Goal: Information Seeking & Learning: Learn about a topic

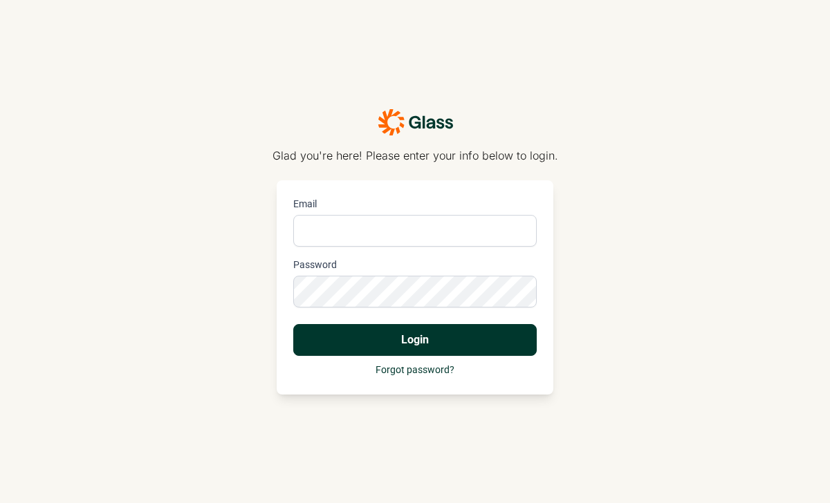
type input "[PERSON_NAME][EMAIL_ADDRESS][PERSON_NAME][DOMAIN_NAME]"
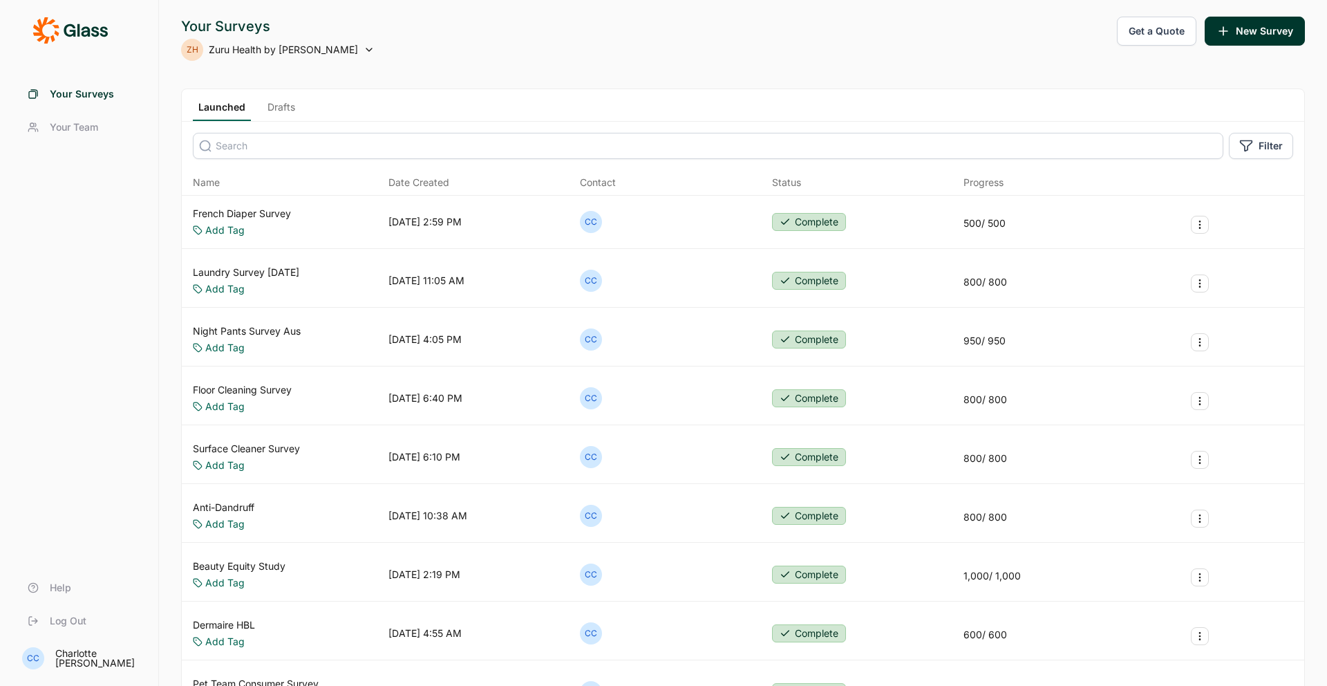
click at [326, 212] on div "French Diaper Survey Add Tag [DATE] 2:59 PM CC Complete 500 / 500" at bounding box center [743, 222] width 1123 height 53
click at [272, 263] on div "Laundry Survey [DATE] Add Tag [DATE] 11:05 AM CC Complete 800 / 800" at bounding box center [743, 280] width 1123 height 53
click at [277, 274] on link "Laundry Survey [DATE]" at bounding box center [246, 272] width 106 height 14
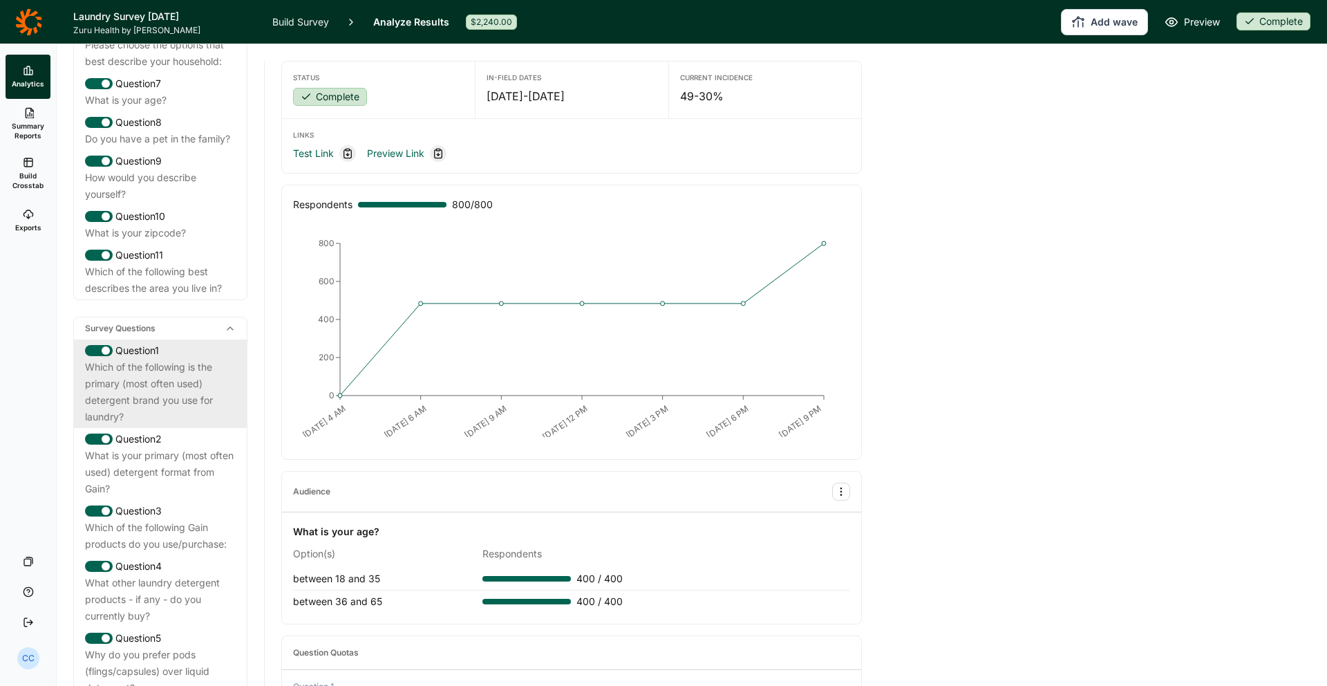
drag, startPoint x: 176, startPoint y: 395, endPoint x: 167, endPoint y: 393, distance: 9.1
click at [175, 394] on div "Which of the following is the primary (most often used) detergent brand you use…" at bounding box center [160, 392] width 151 height 66
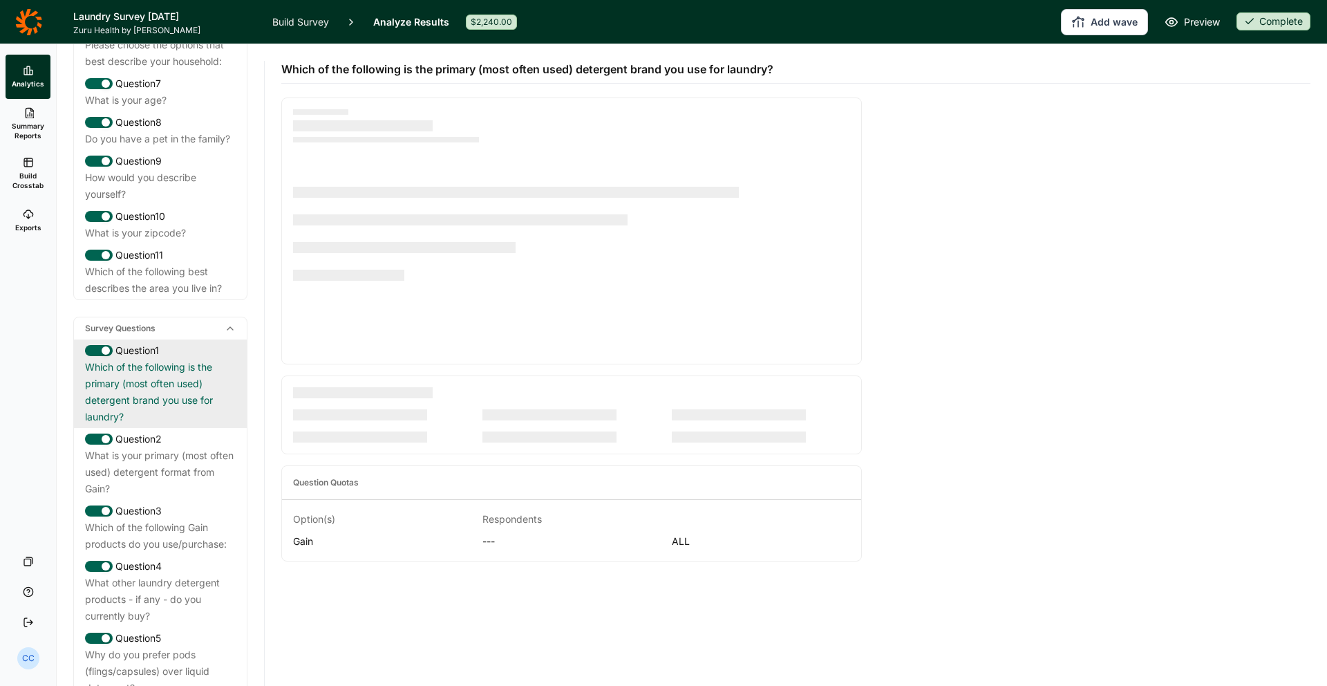
scroll to position [333, 0]
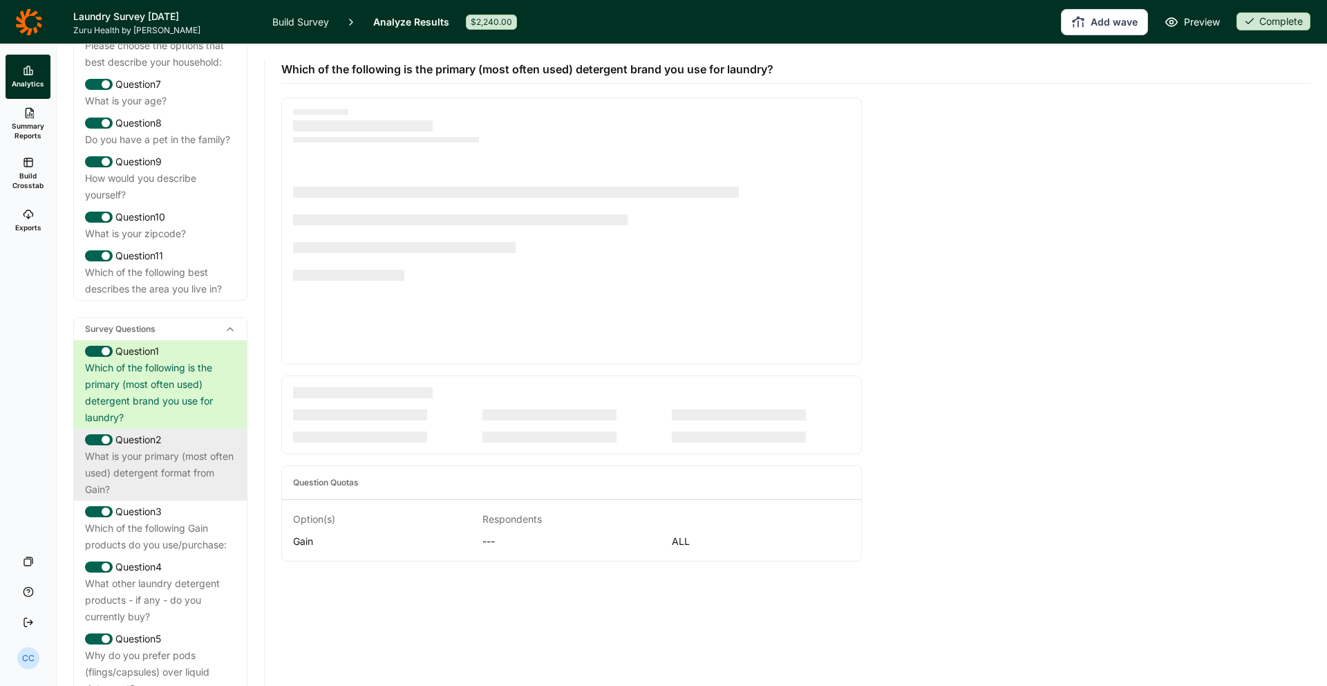
click at [182, 465] on div "What is your primary (most often used) detergent format from Gain?" at bounding box center [160, 473] width 151 height 50
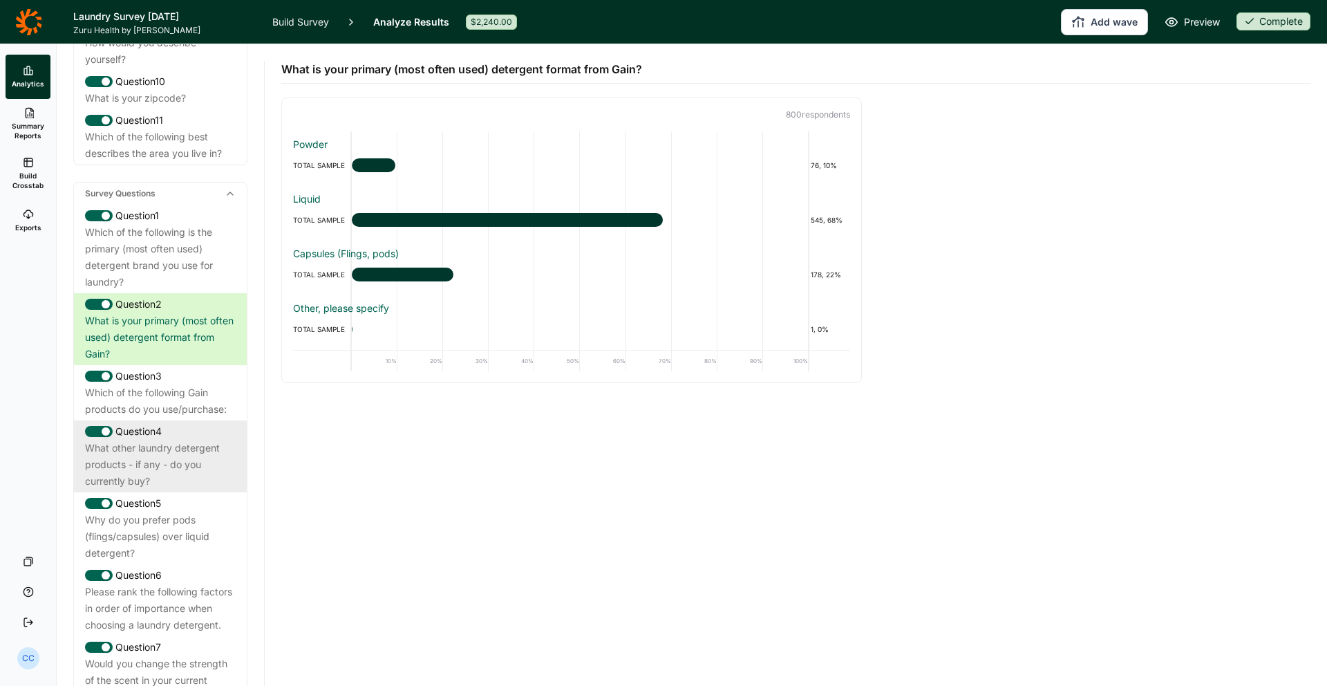
scroll to position [483, 0]
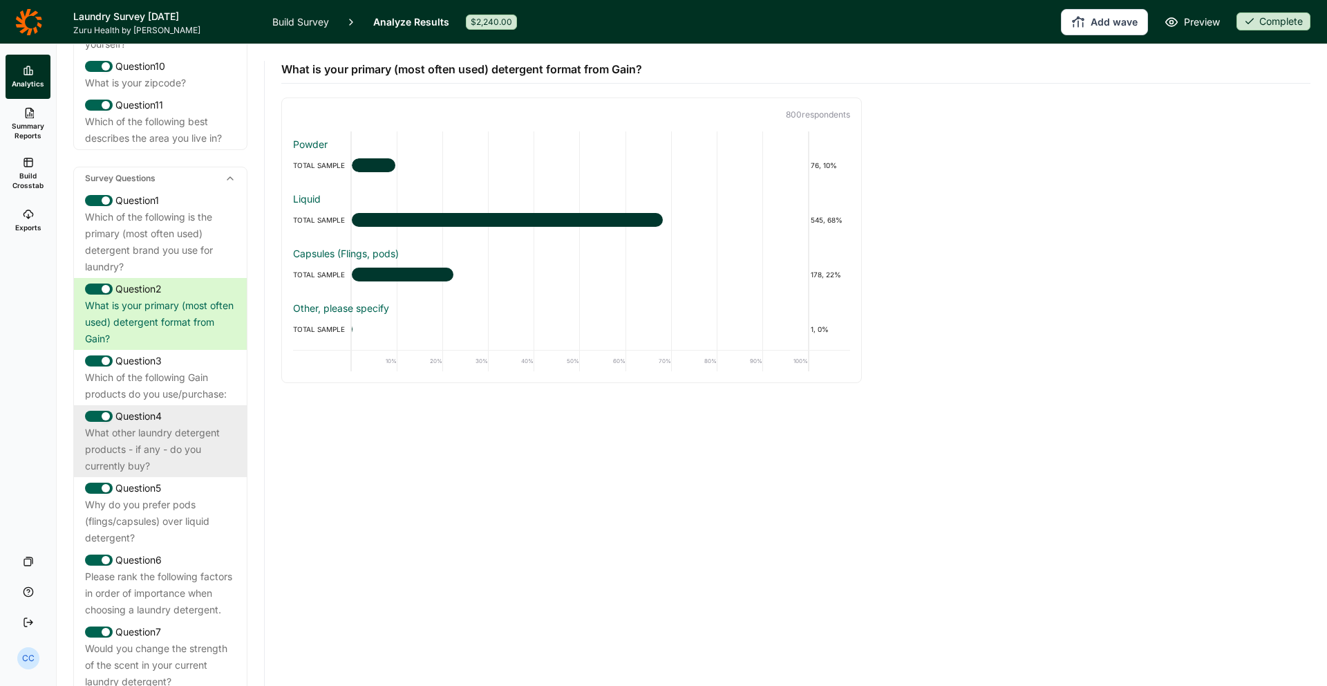
click at [198, 424] on div "Question 4" at bounding box center [160, 416] width 151 height 17
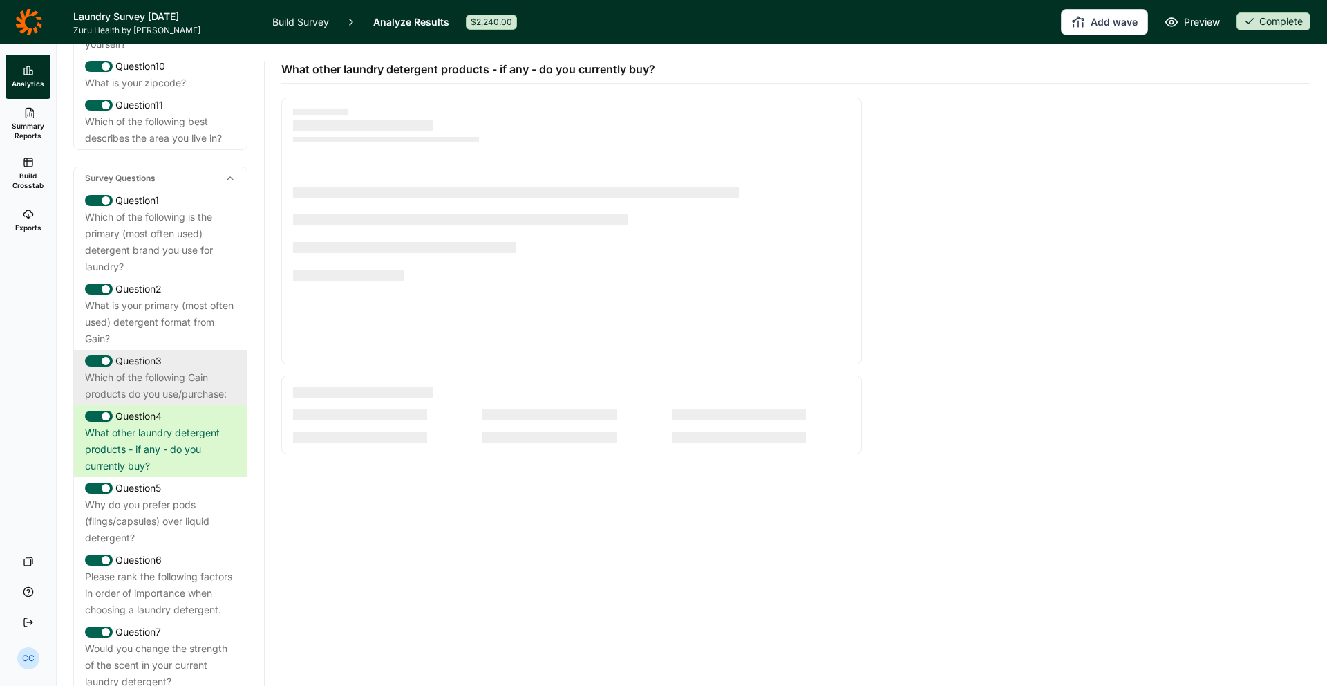
click at [188, 402] on div "Which of the following Gain products do you use/purchase:" at bounding box center [160, 385] width 151 height 33
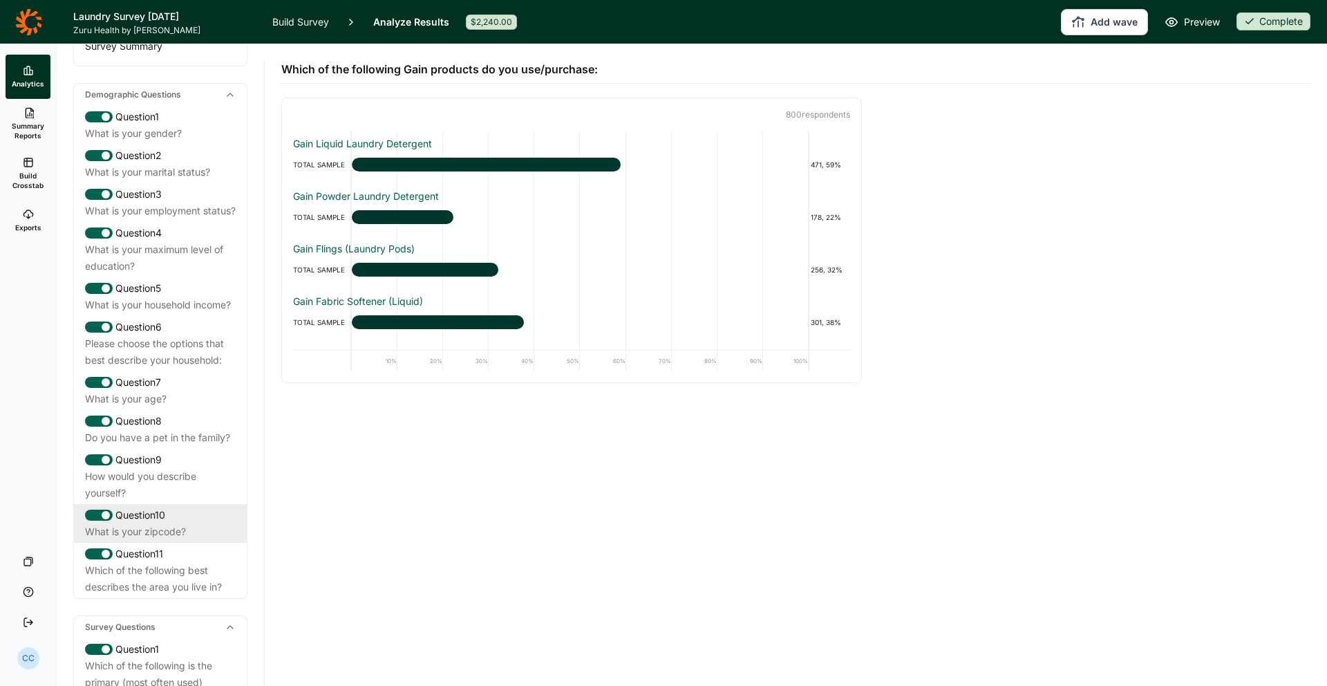
scroll to position [35, 0]
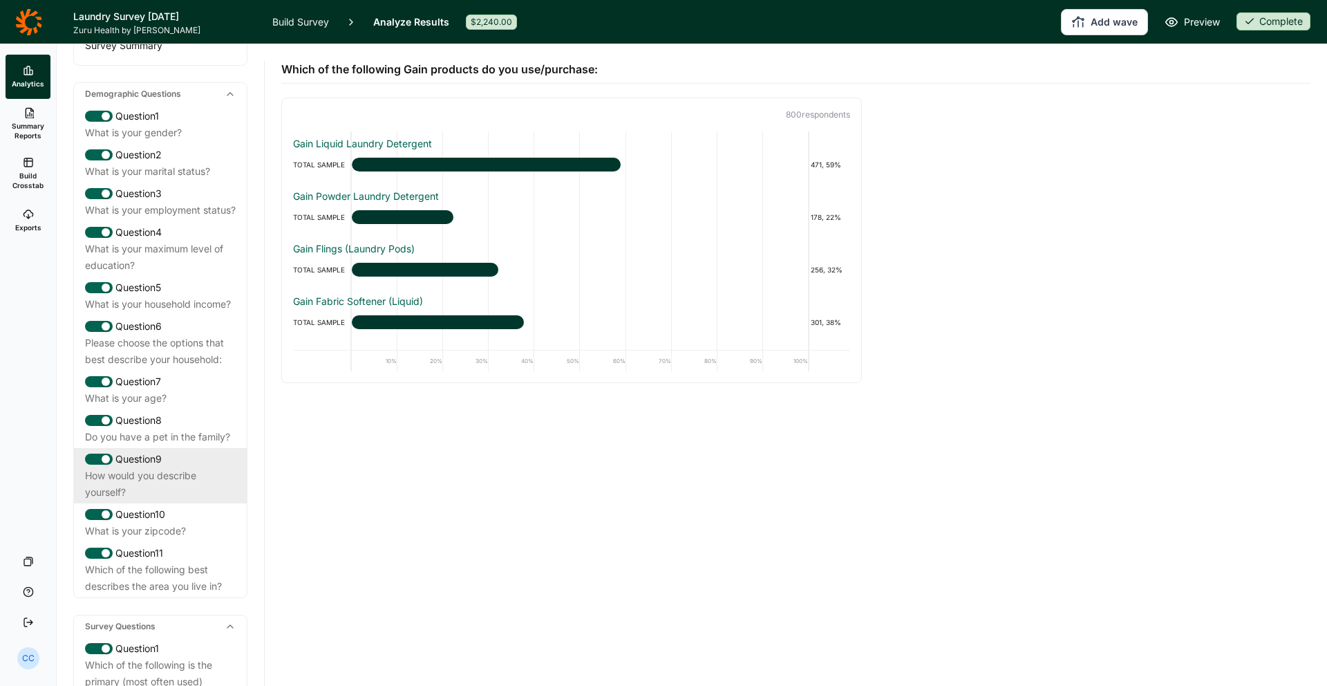
click at [209, 467] on div "Question 9" at bounding box center [160, 459] width 151 height 17
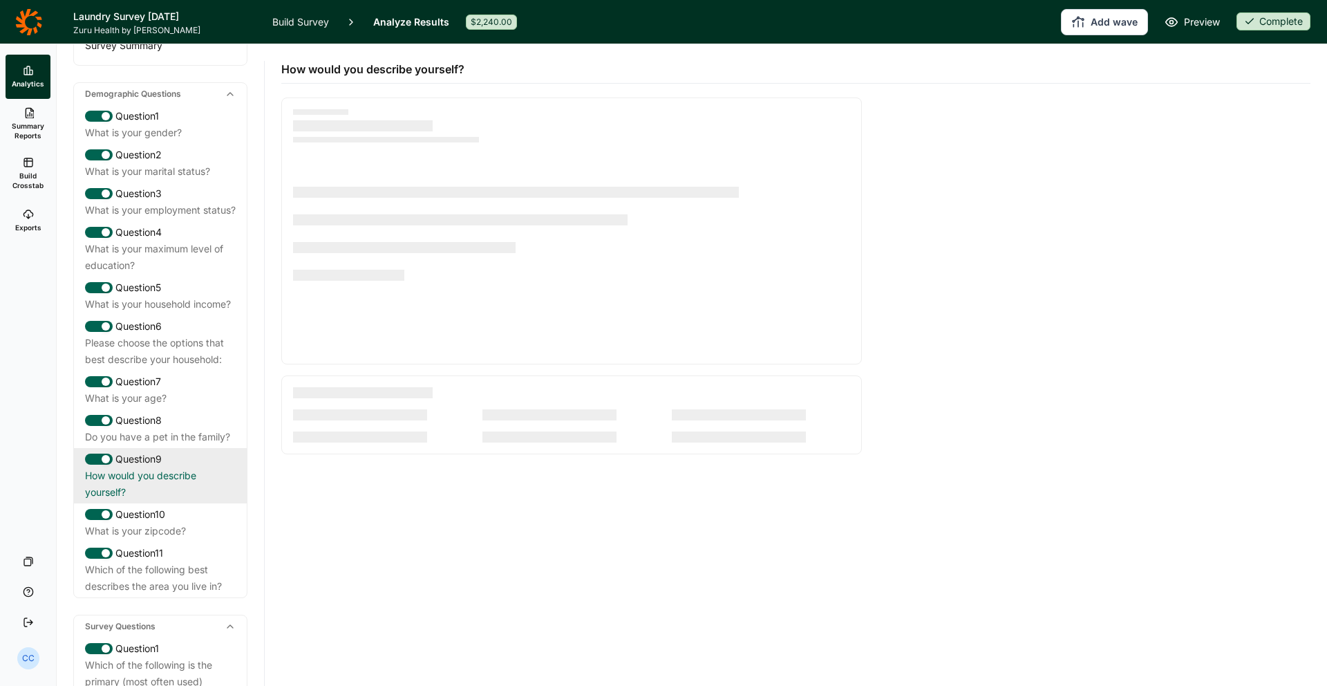
scroll to position [0, 0]
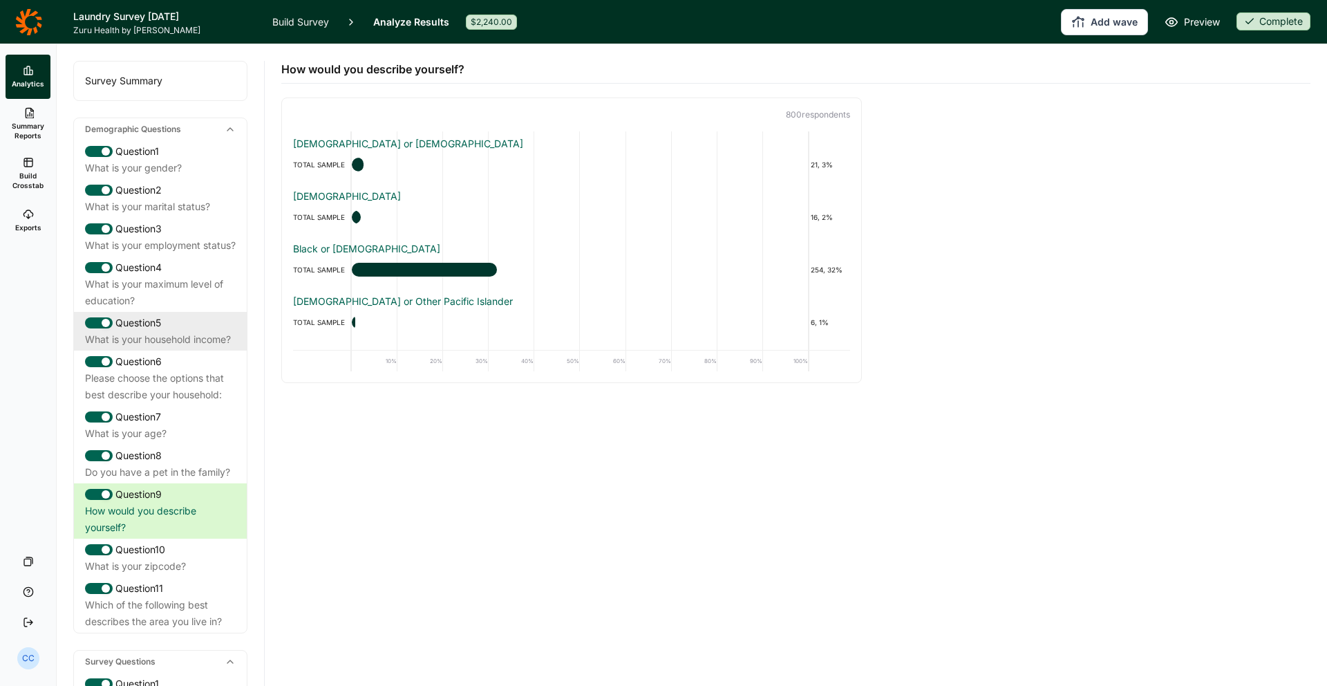
click at [226, 348] on div "What is your household income?" at bounding box center [160, 339] width 151 height 17
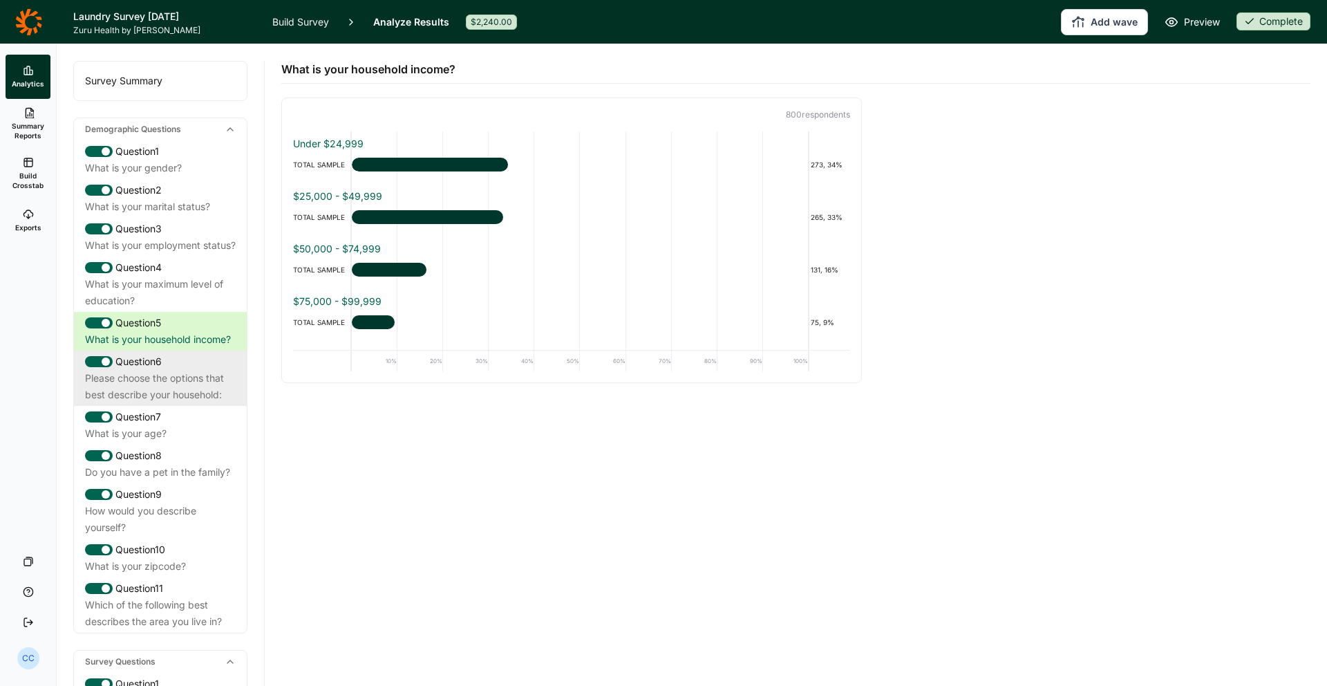
click at [212, 400] on div "Please choose the options that best describe your household:" at bounding box center [160, 386] width 151 height 33
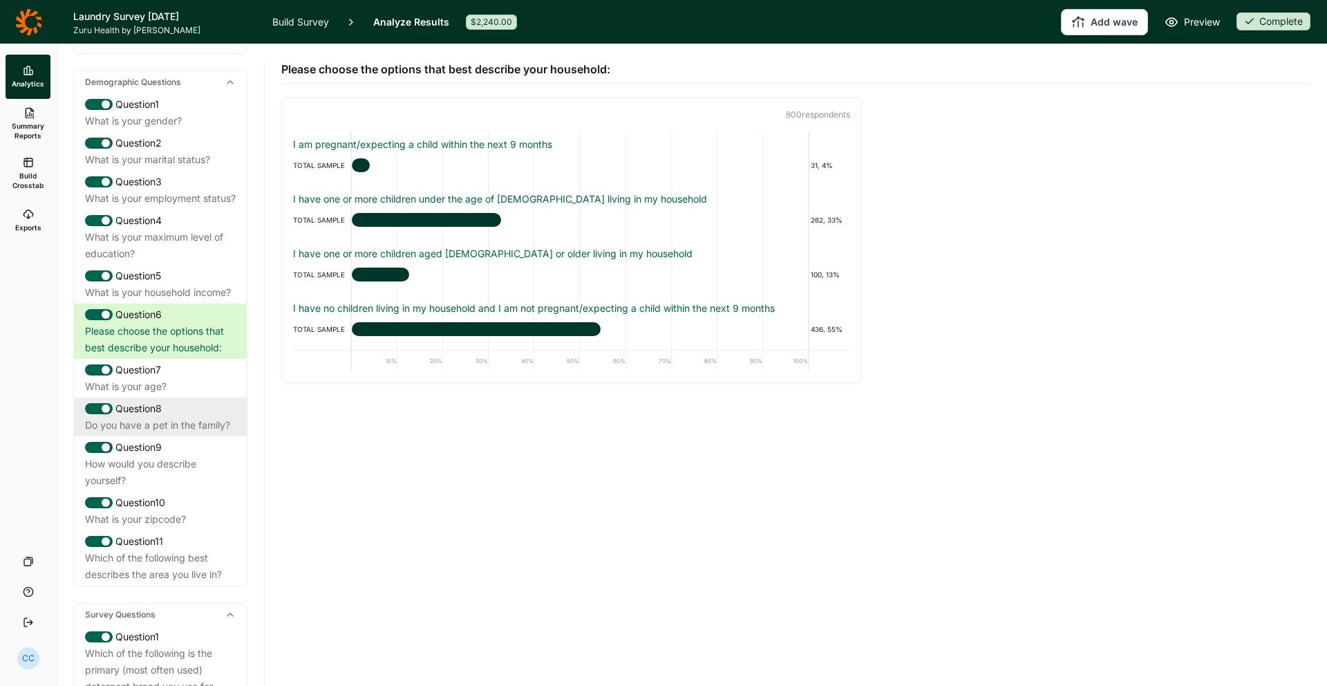
scroll to position [59, 0]
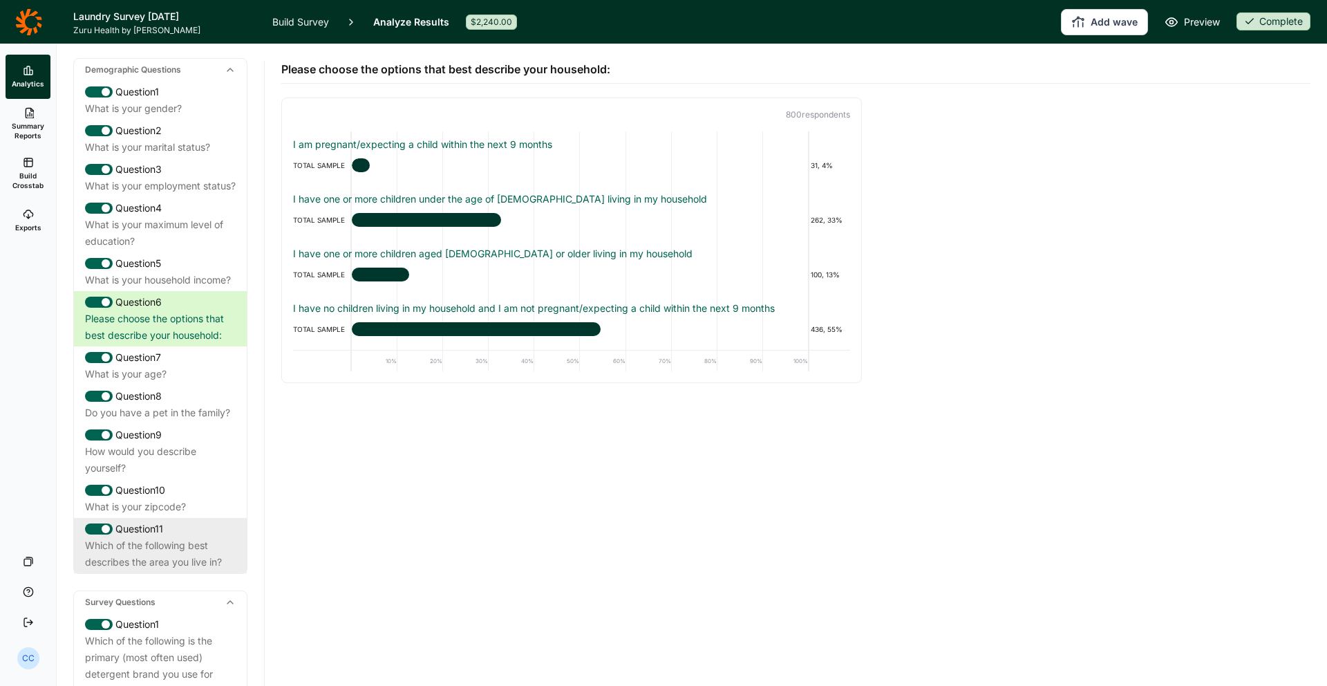
click at [203, 537] on div "Question 11" at bounding box center [160, 529] width 151 height 17
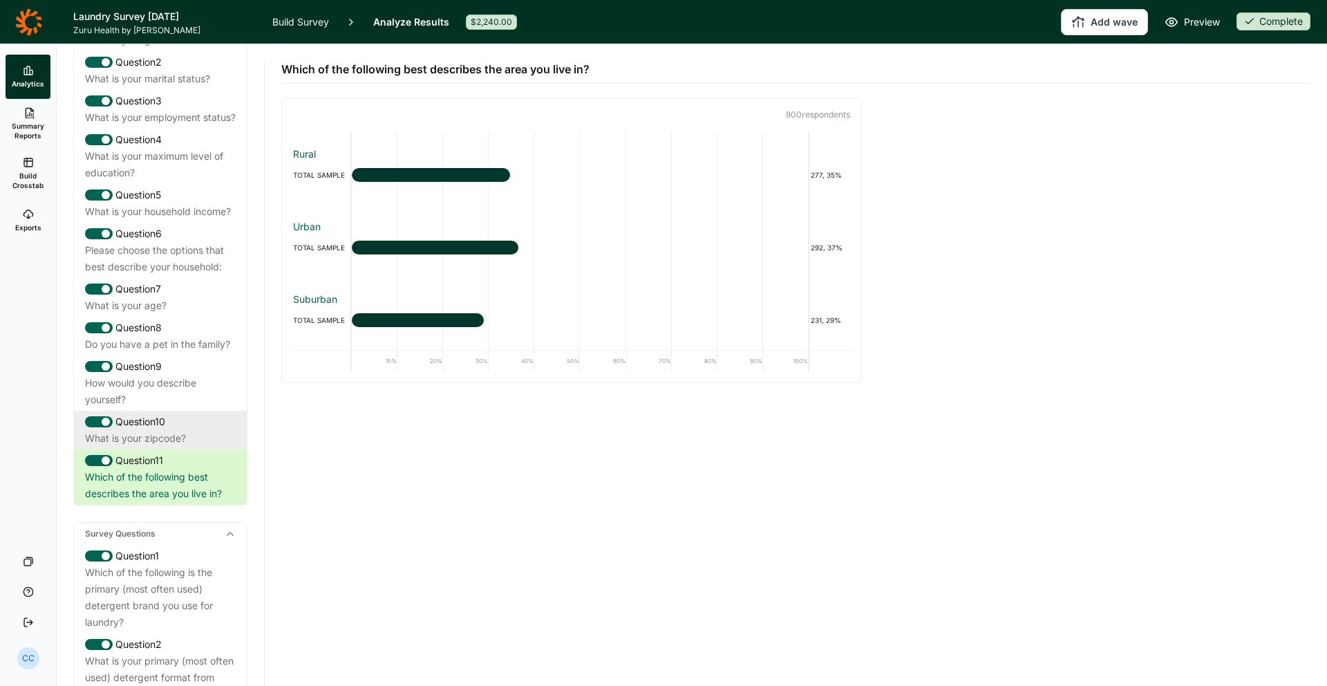
scroll to position [209, 0]
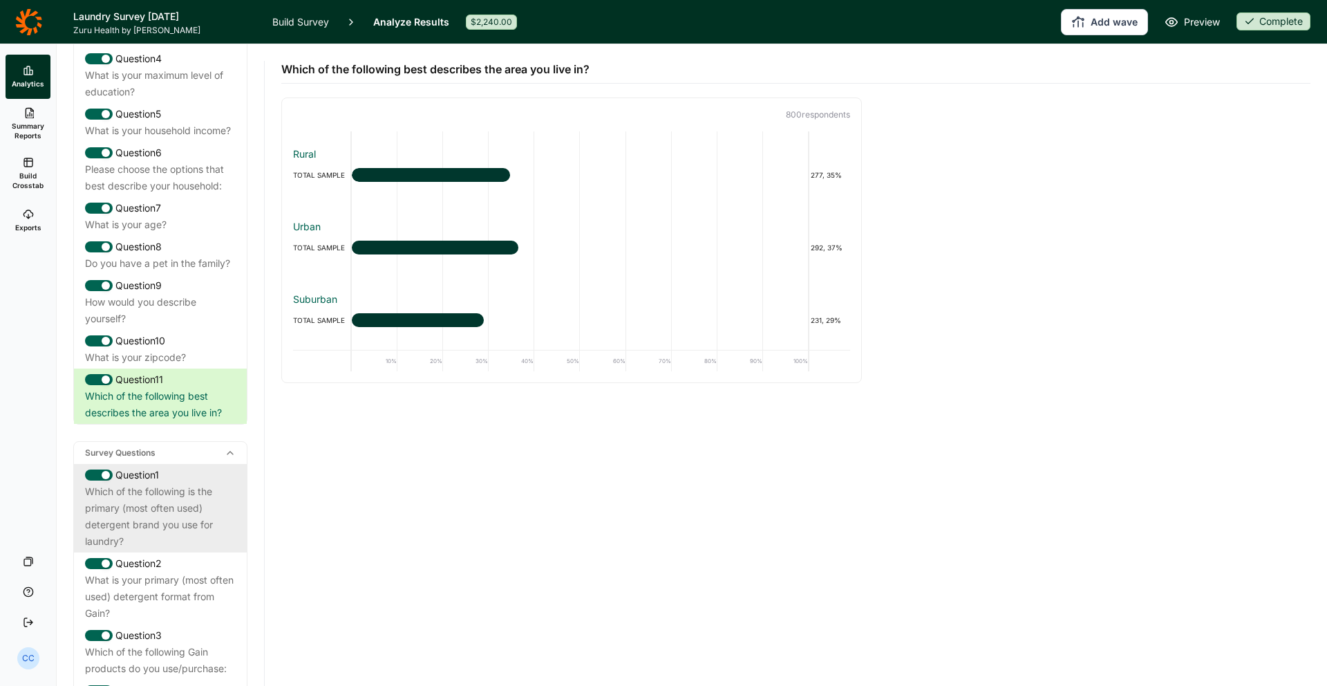
click at [191, 548] on div "Which of the following is the primary (most often used) detergent brand you use…" at bounding box center [160, 516] width 151 height 66
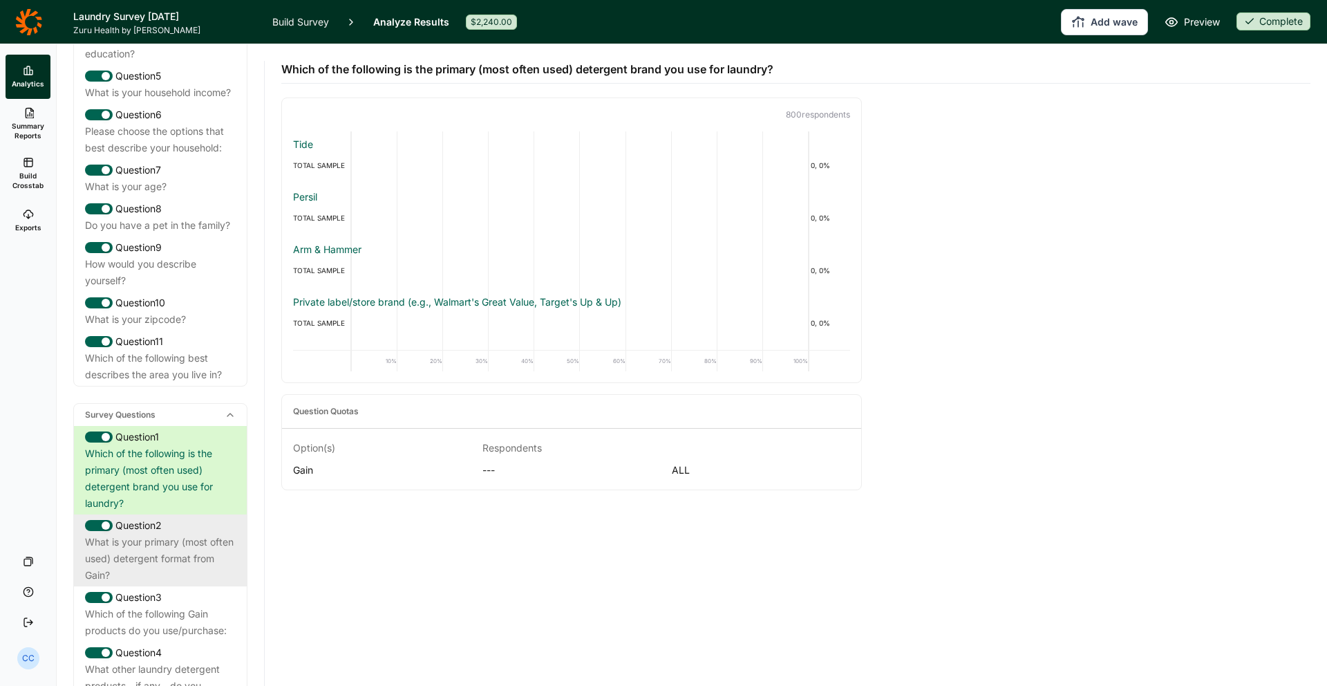
scroll to position [319, 0]
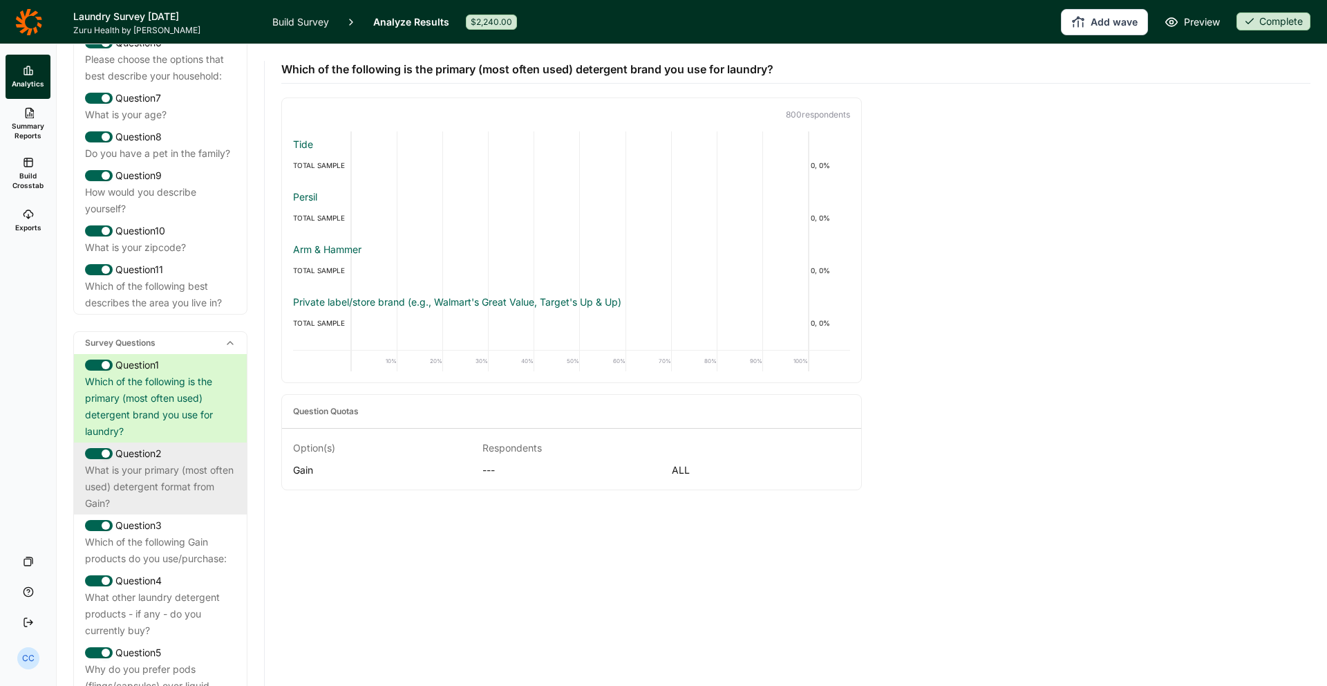
click at [214, 481] on div "What is your primary (most often used) detergent format from Gain?" at bounding box center [160, 487] width 151 height 50
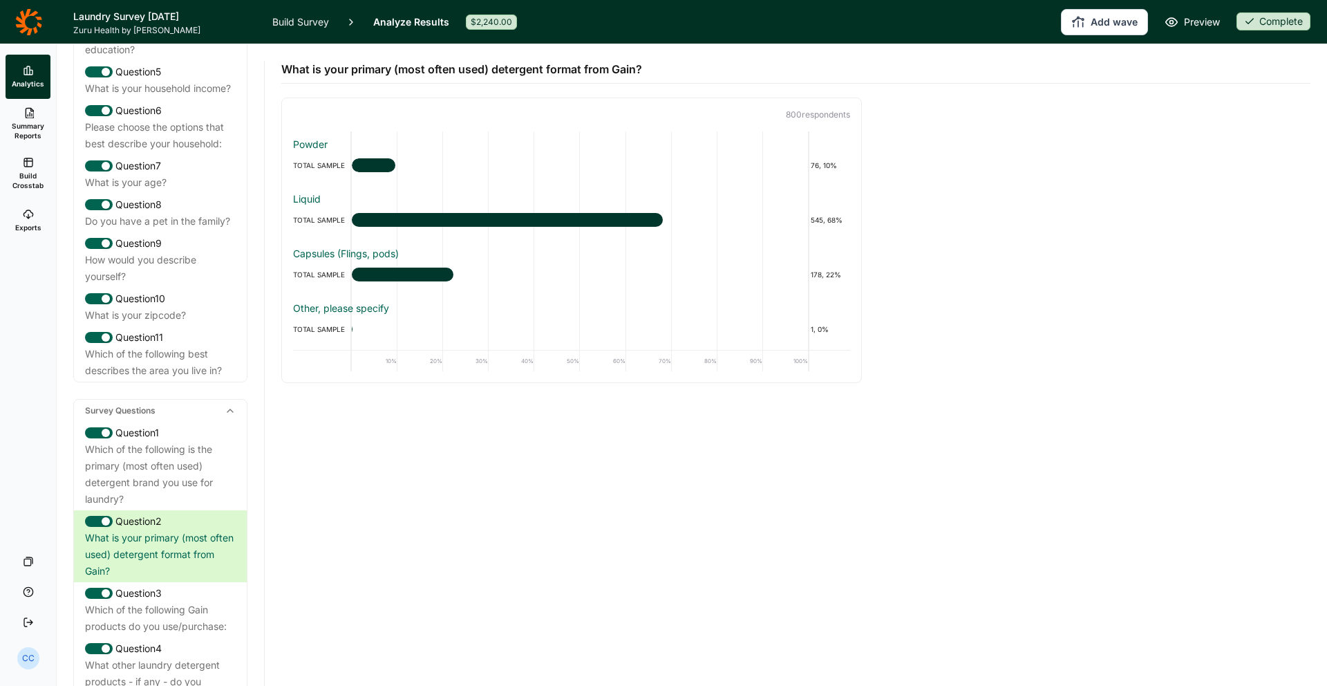
scroll to position [257, 0]
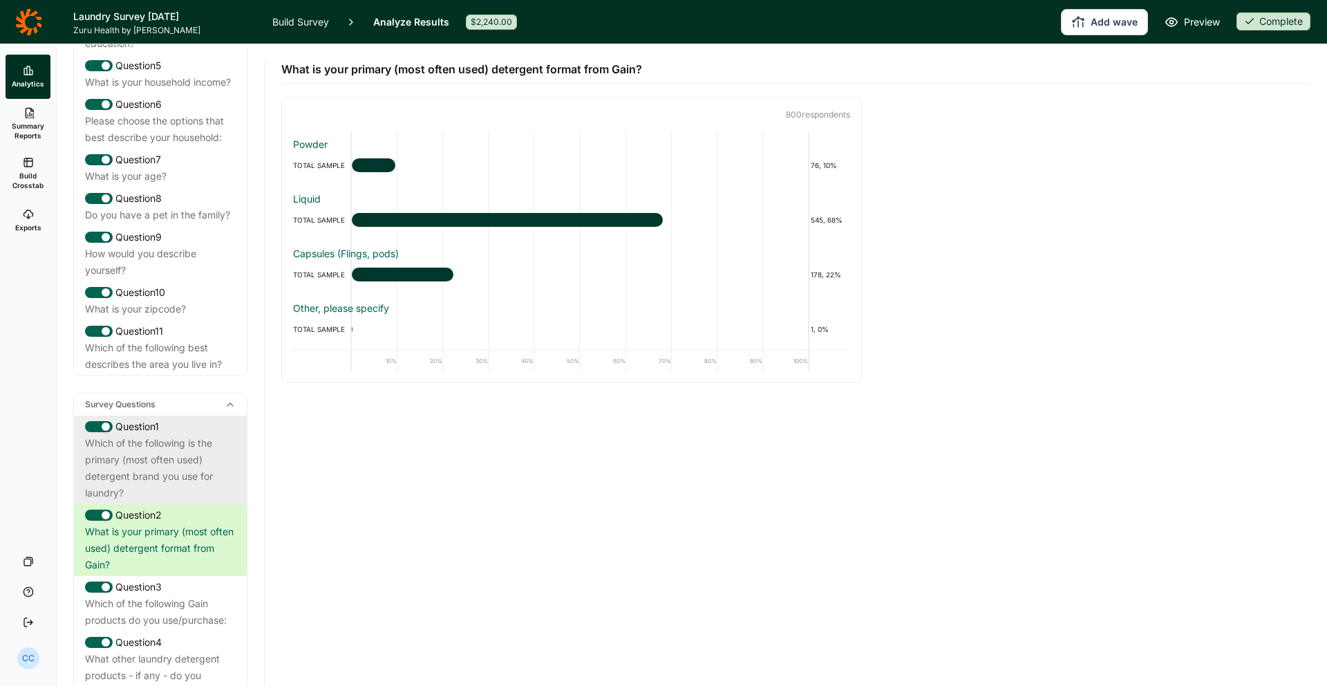
click at [182, 452] on div "Which of the following is the primary (most often used) detergent brand you use…" at bounding box center [160, 468] width 151 height 66
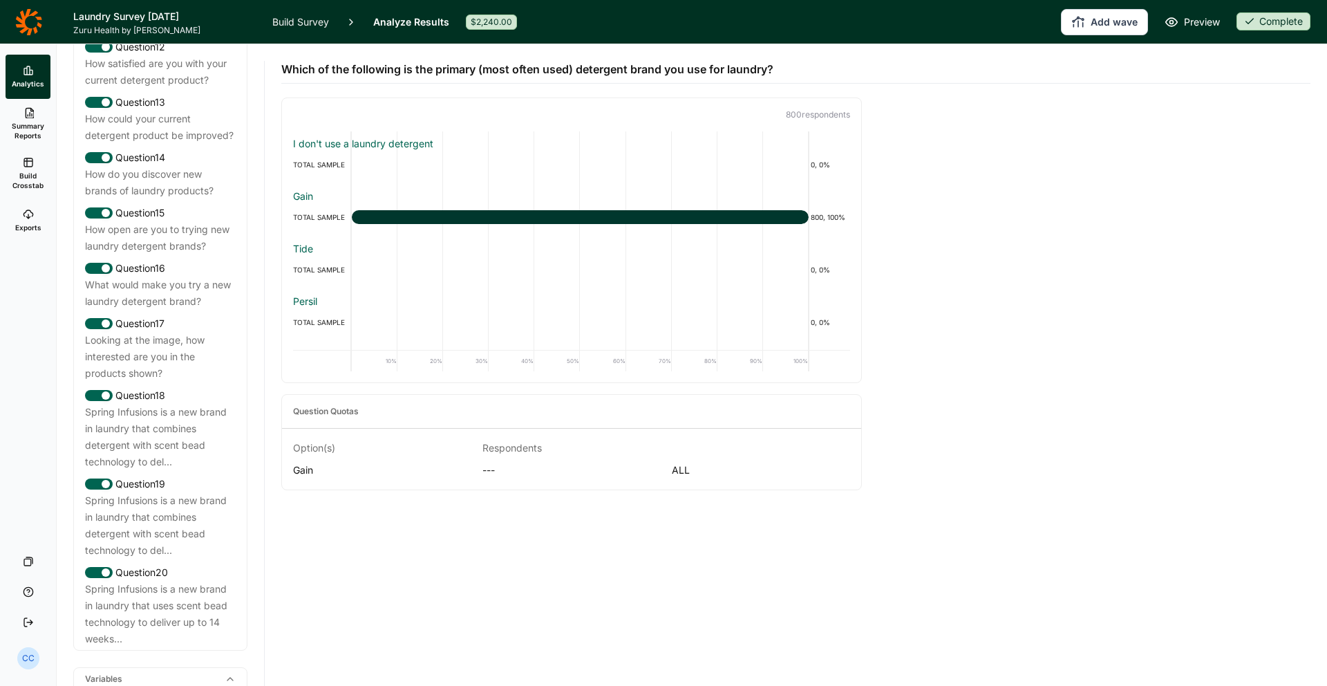
scroll to position [1537, 0]
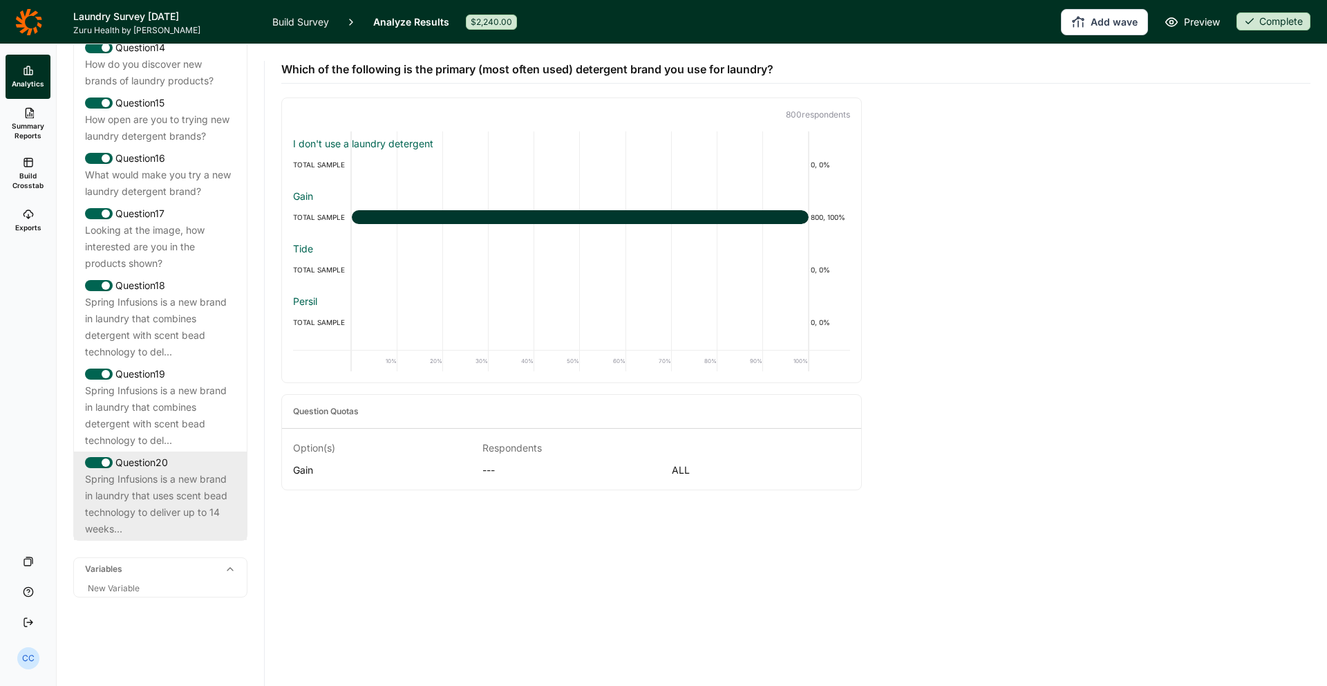
click at [196, 512] on div "Spring Infusions is a new brand in laundry that uses scent bead technology to d…" at bounding box center [160, 504] width 151 height 66
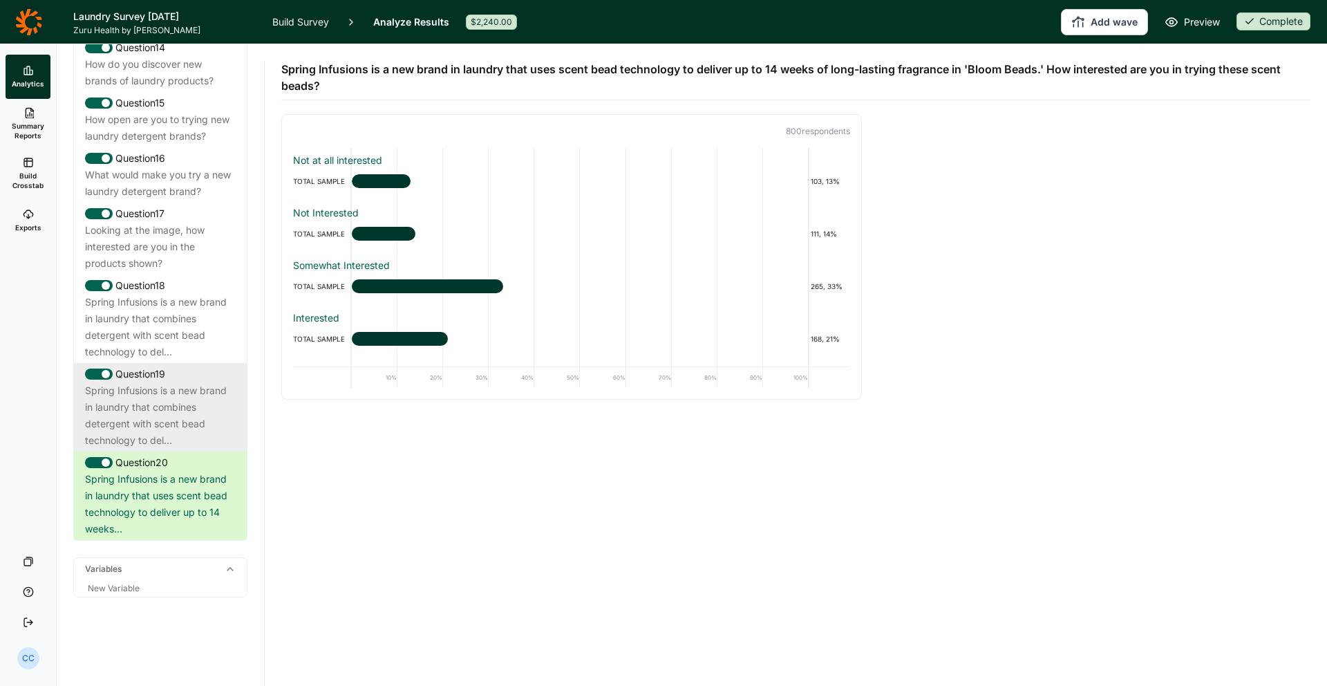
click at [210, 432] on div "Spring Infusions is a new brand in laundry that combines detergent with scent b…" at bounding box center [160, 415] width 151 height 66
